Goal: Find specific page/section: Find specific page/section

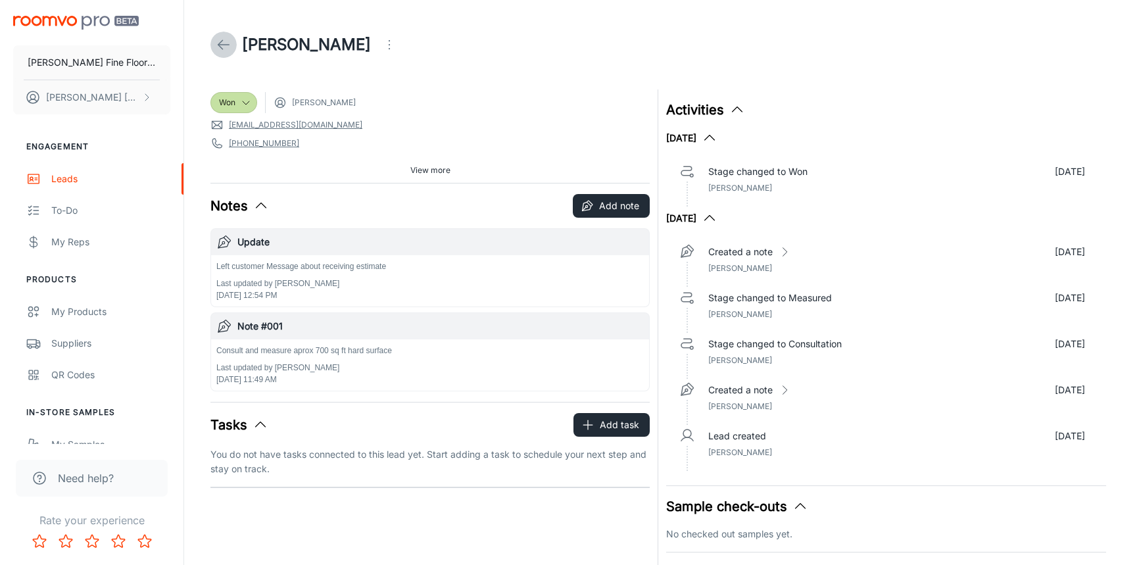
click at [224, 47] on icon at bounding box center [224, 45] width 16 height 16
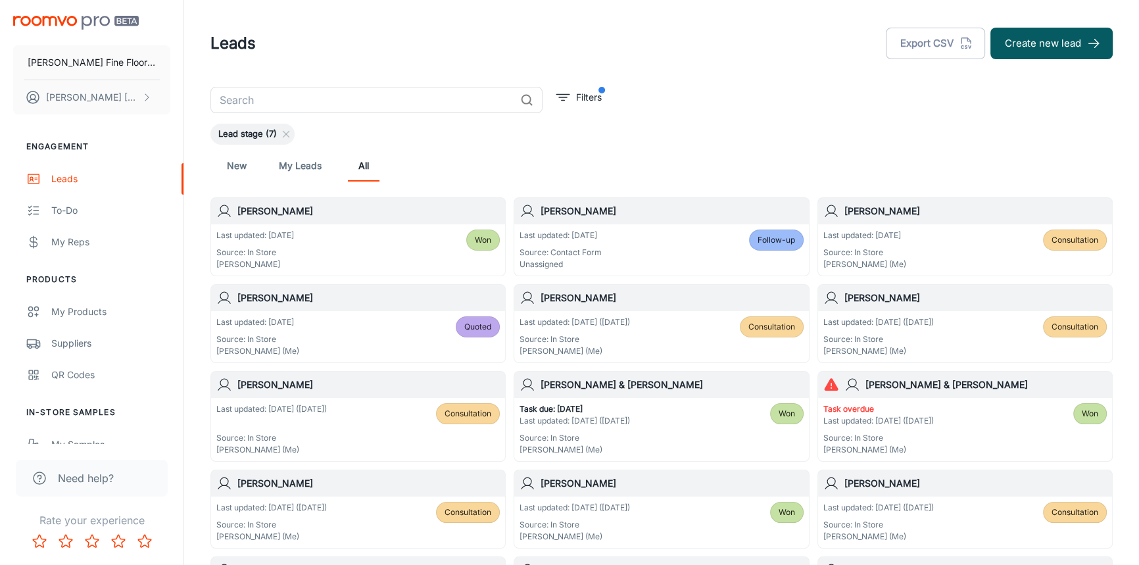
click at [342, 99] on input "text" at bounding box center [362, 100] width 304 height 26
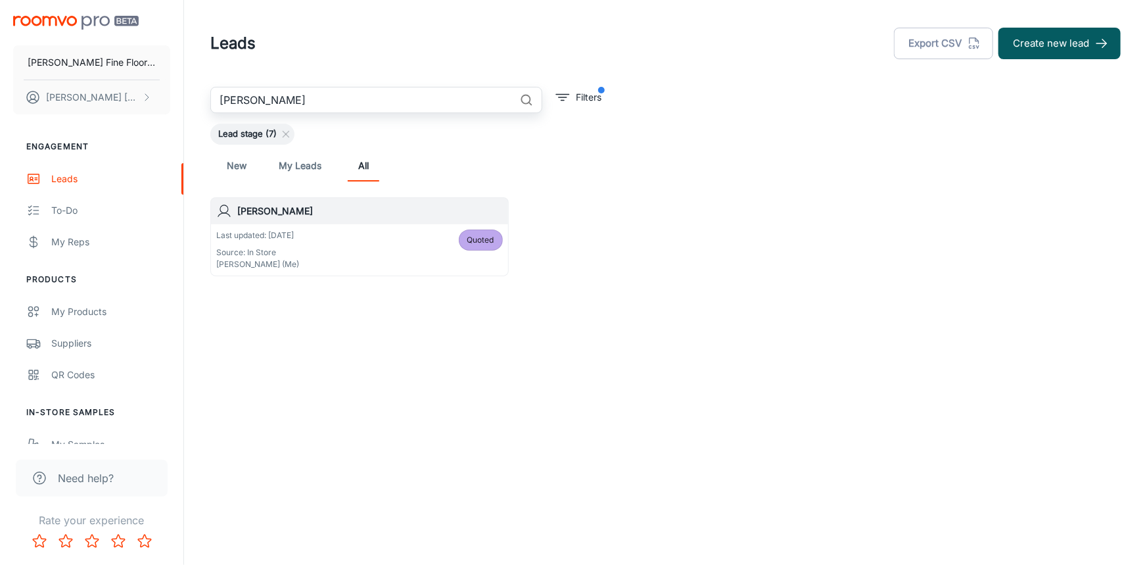
type input "[PERSON_NAME]"
click at [322, 218] on h6 "[PERSON_NAME]" at bounding box center [370, 211] width 266 height 14
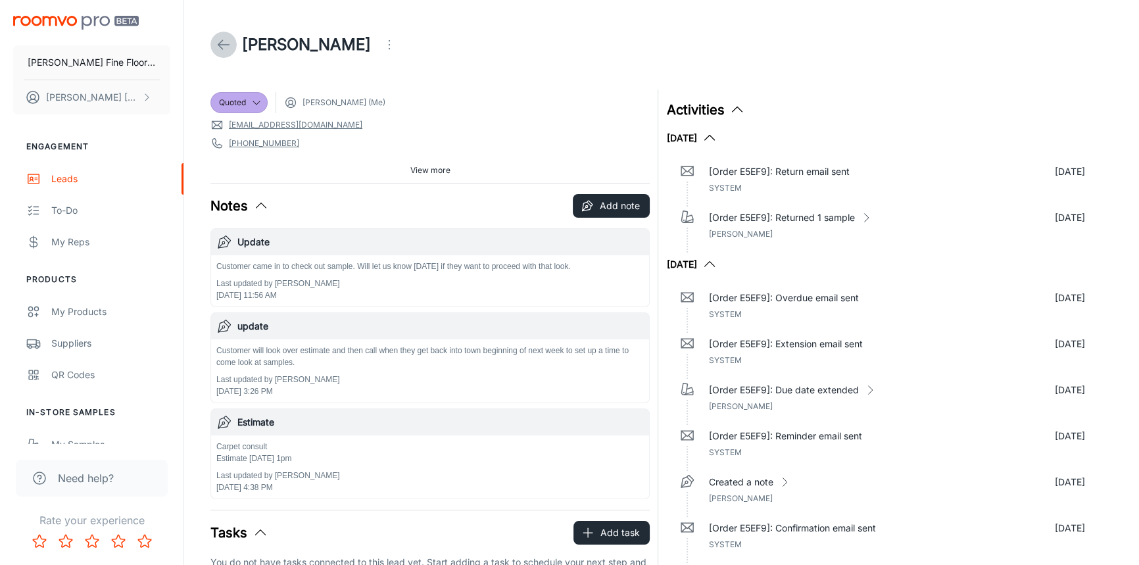
click at [226, 52] on icon at bounding box center [224, 45] width 16 height 16
